Goal: Task Accomplishment & Management: Use online tool/utility

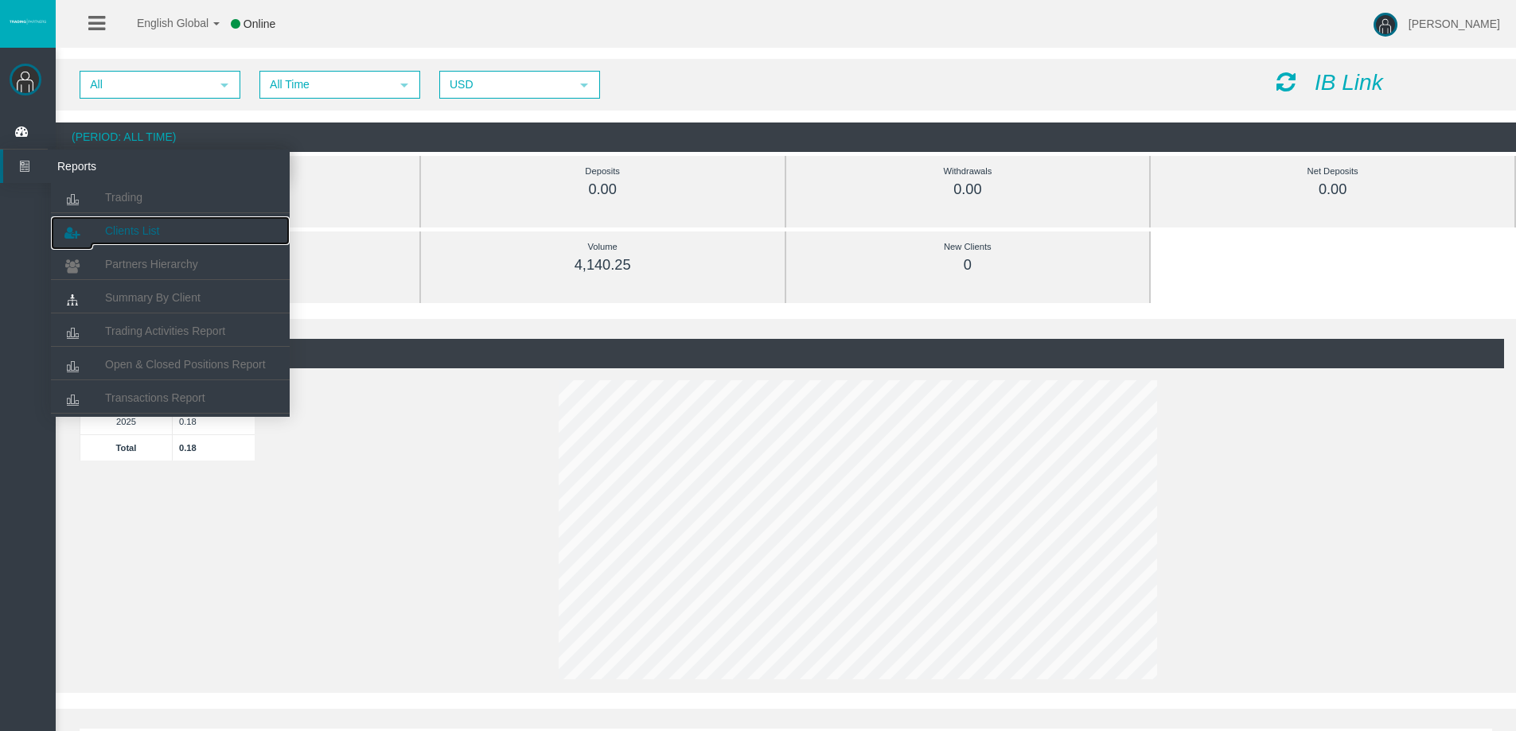
click at [115, 229] on span "Clients List" at bounding box center [132, 230] width 54 height 13
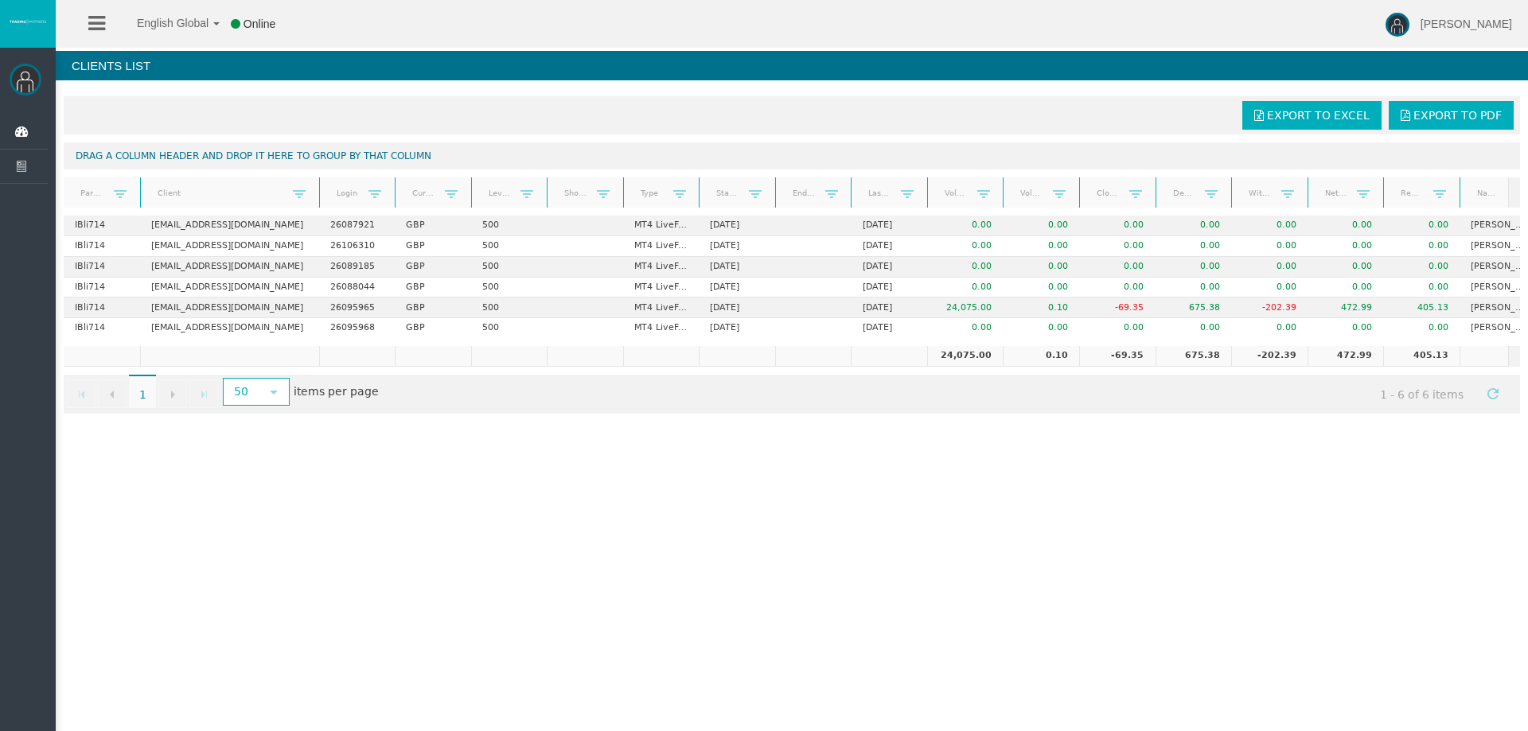
drag, startPoint x: 216, startPoint y: 197, endPoint x: 322, endPoint y: 192, distance: 106.0
click at [322, 192] on div "Partner code Client Login Currency Leverage Short Code Type Start Date End Date…" at bounding box center [786, 192] width 1445 height 30
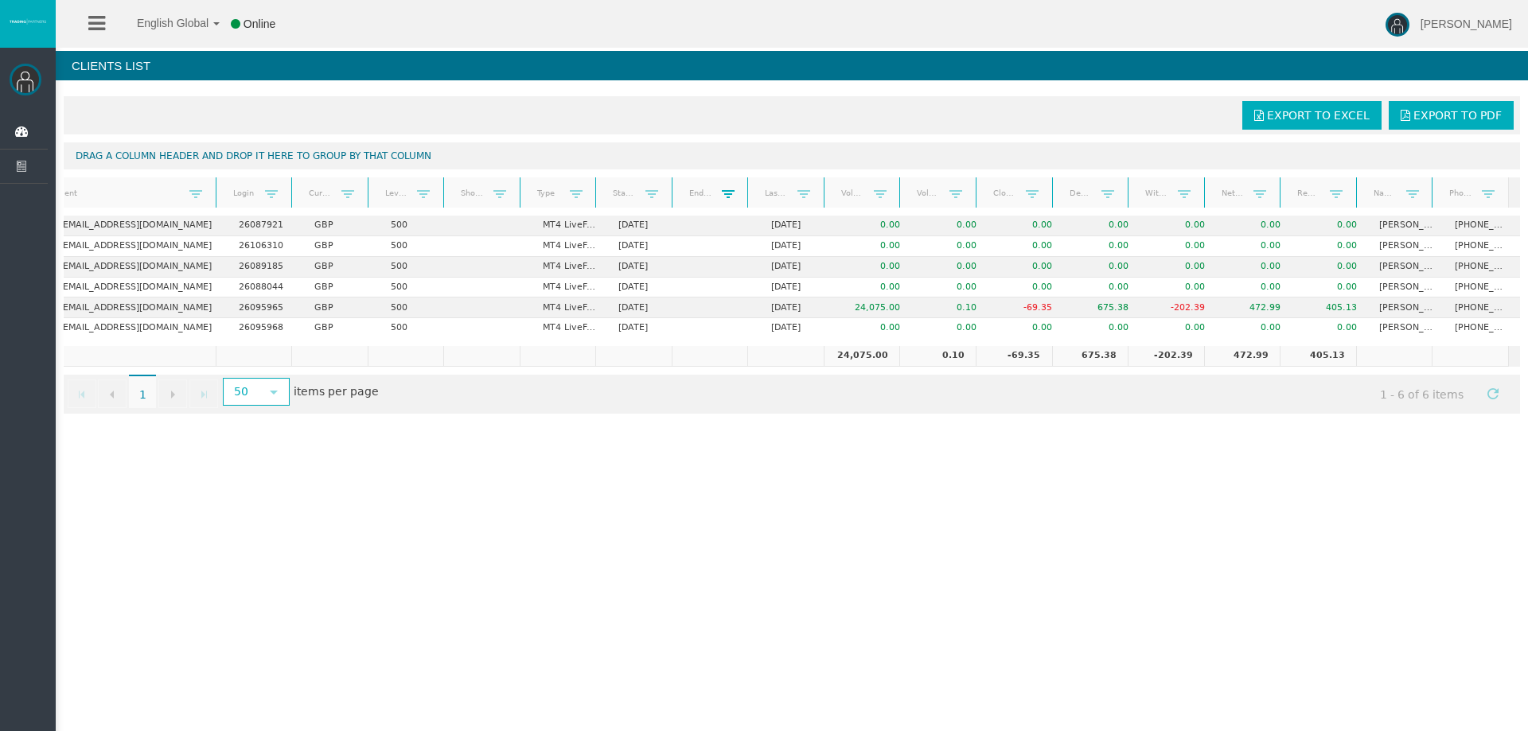
click at [731, 189] on span at bounding box center [728, 194] width 13 height 13
click at [746, 134] on div "Export to Excel Export to PDF Drag a column header and drop it here to group by…" at bounding box center [792, 254] width 1472 height 333
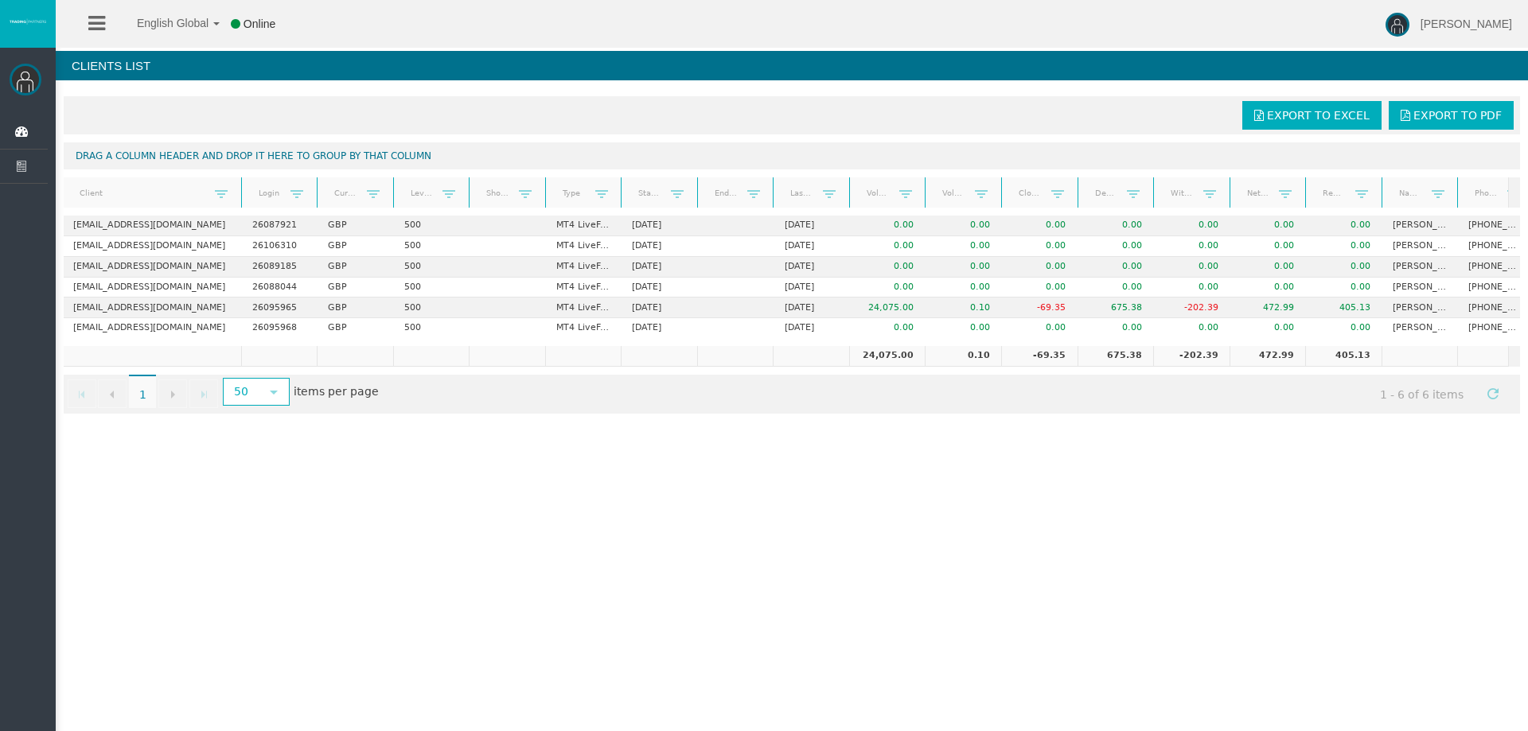
scroll to position [0, 51]
